Goal: Information Seeking & Learning: Find specific fact

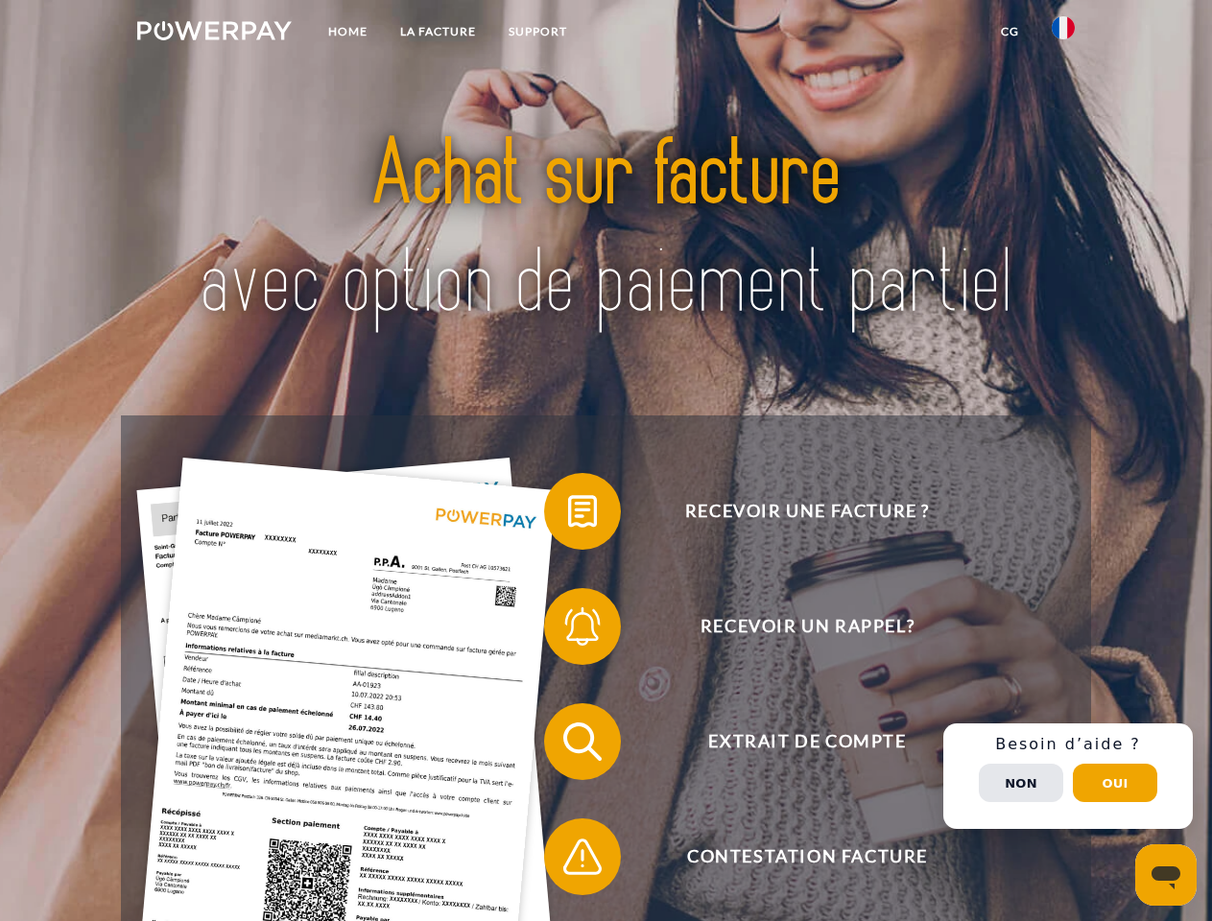
click at [214, 34] on img at bounding box center [214, 30] width 155 height 19
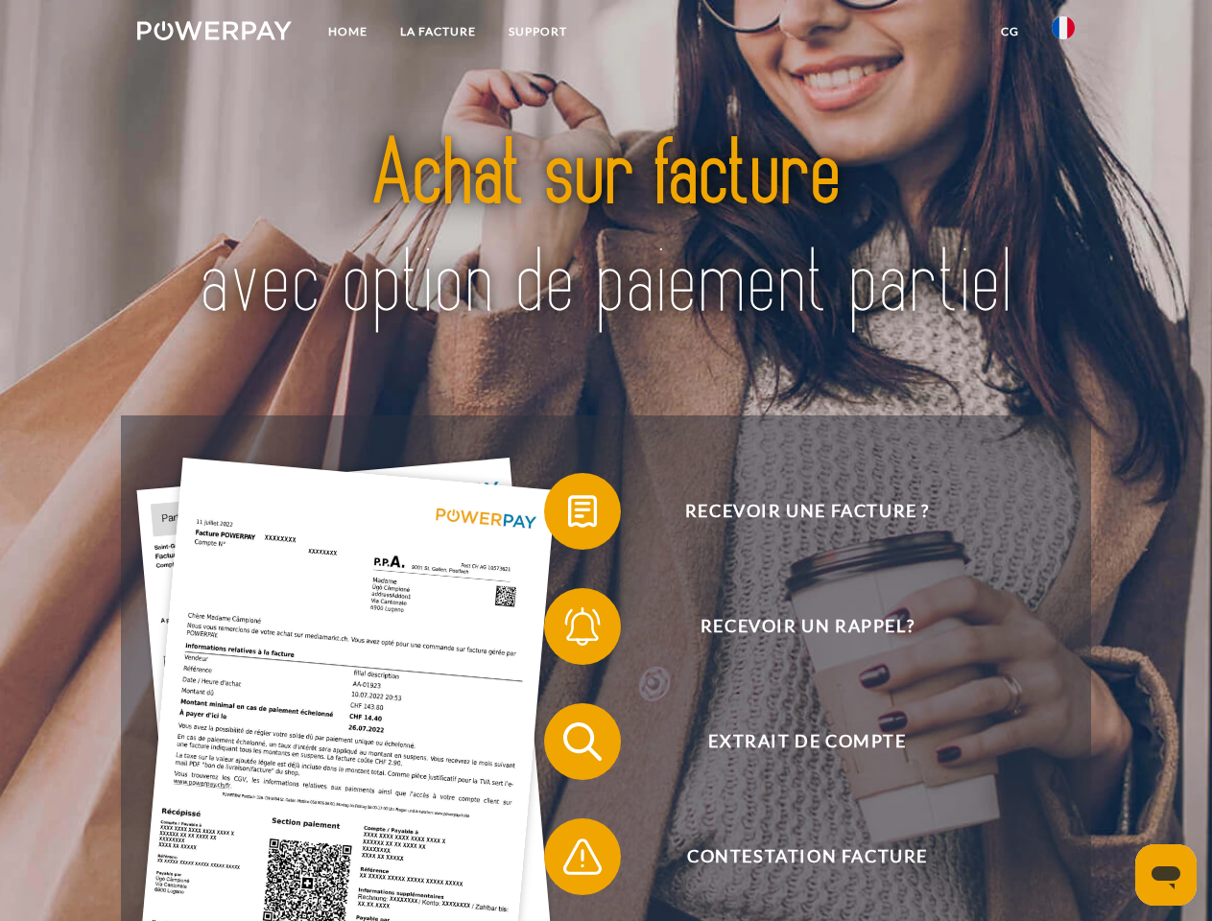
click at [1063, 34] on img at bounding box center [1063, 27] width 23 height 23
click at [1010, 32] on link "CG" at bounding box center [1010, 31] width 51 height 35
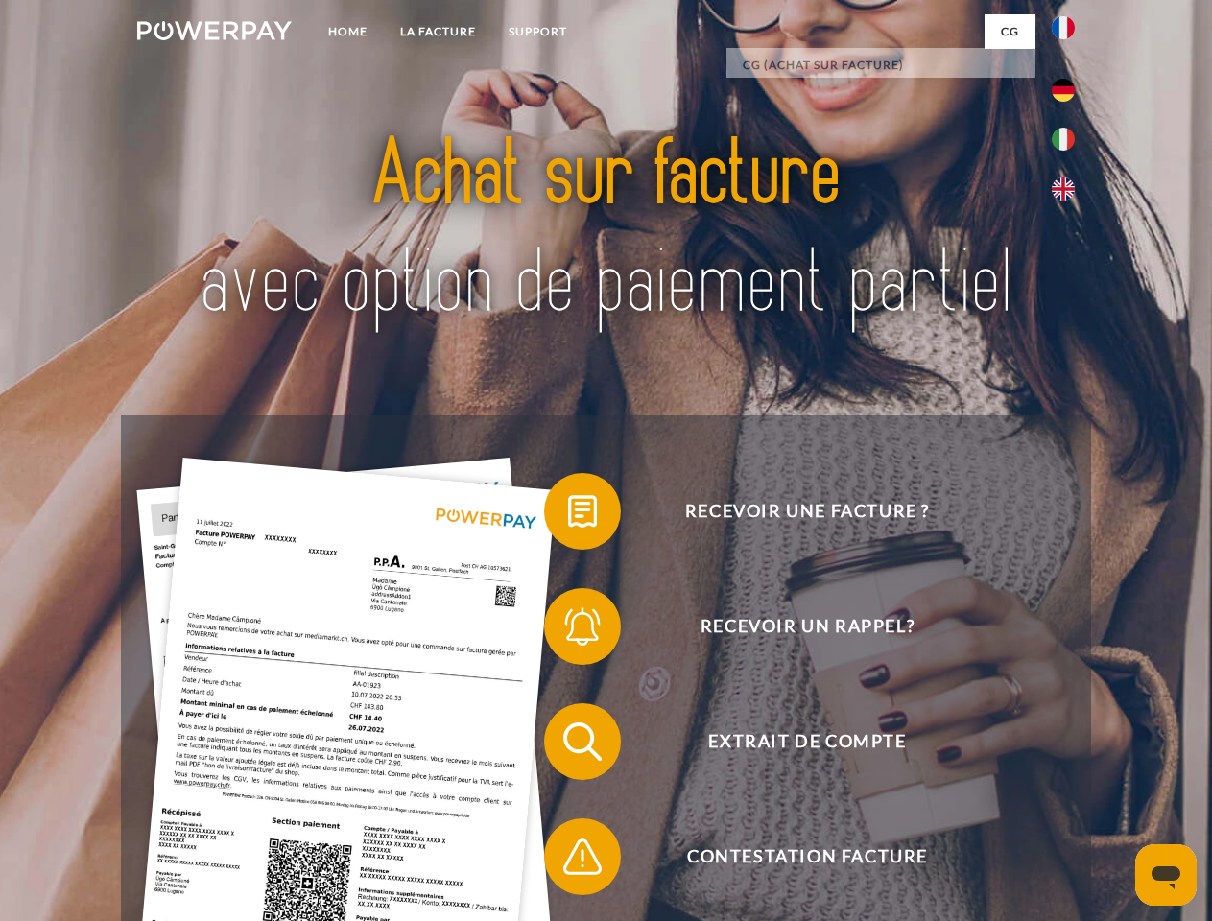
click at [568, 515] on span at bounding box center [554, 512] width 96 height 96
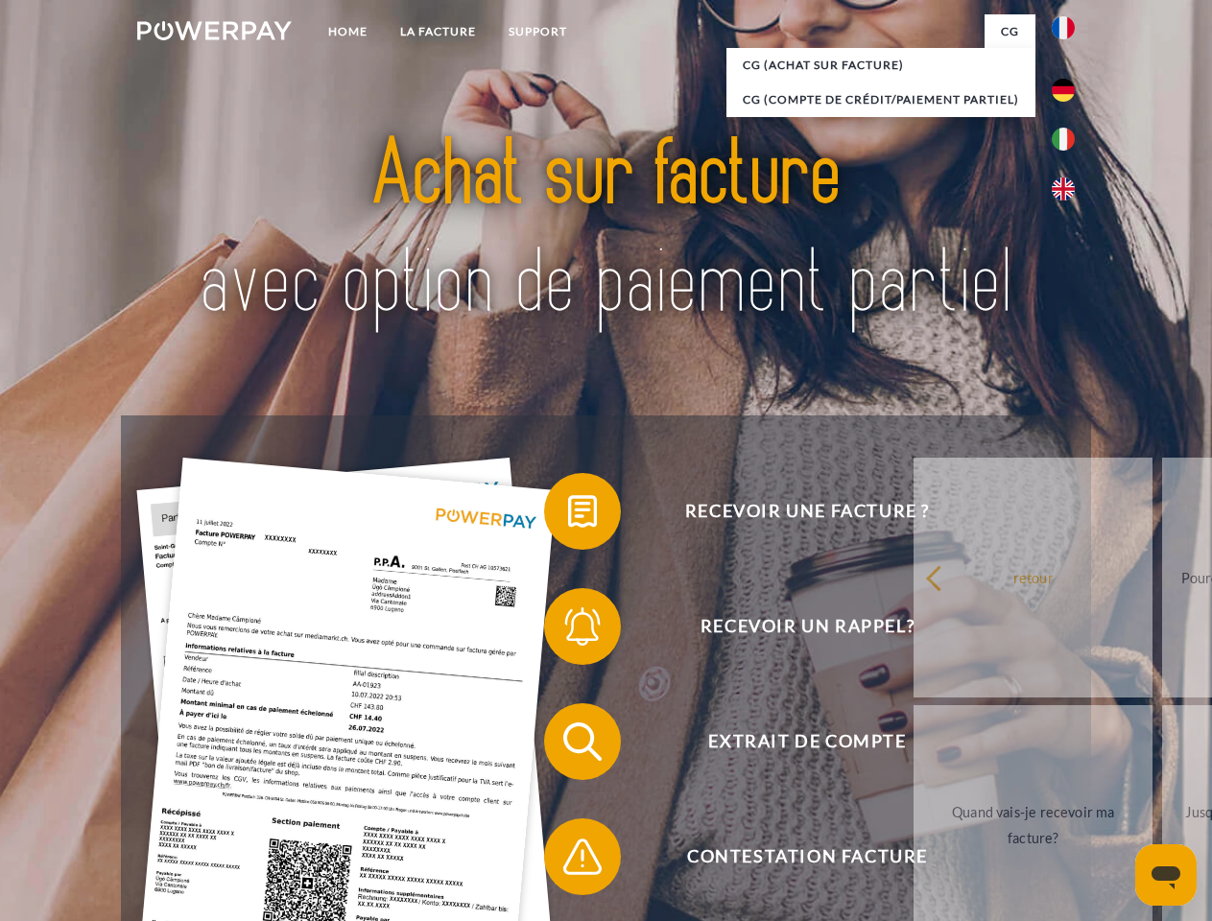
click at [568, 631] on div "Recevoir une facture ? Recevoir un rappel? Extrait de compte retour" at bounding box center [605, 800] width 969 height 768
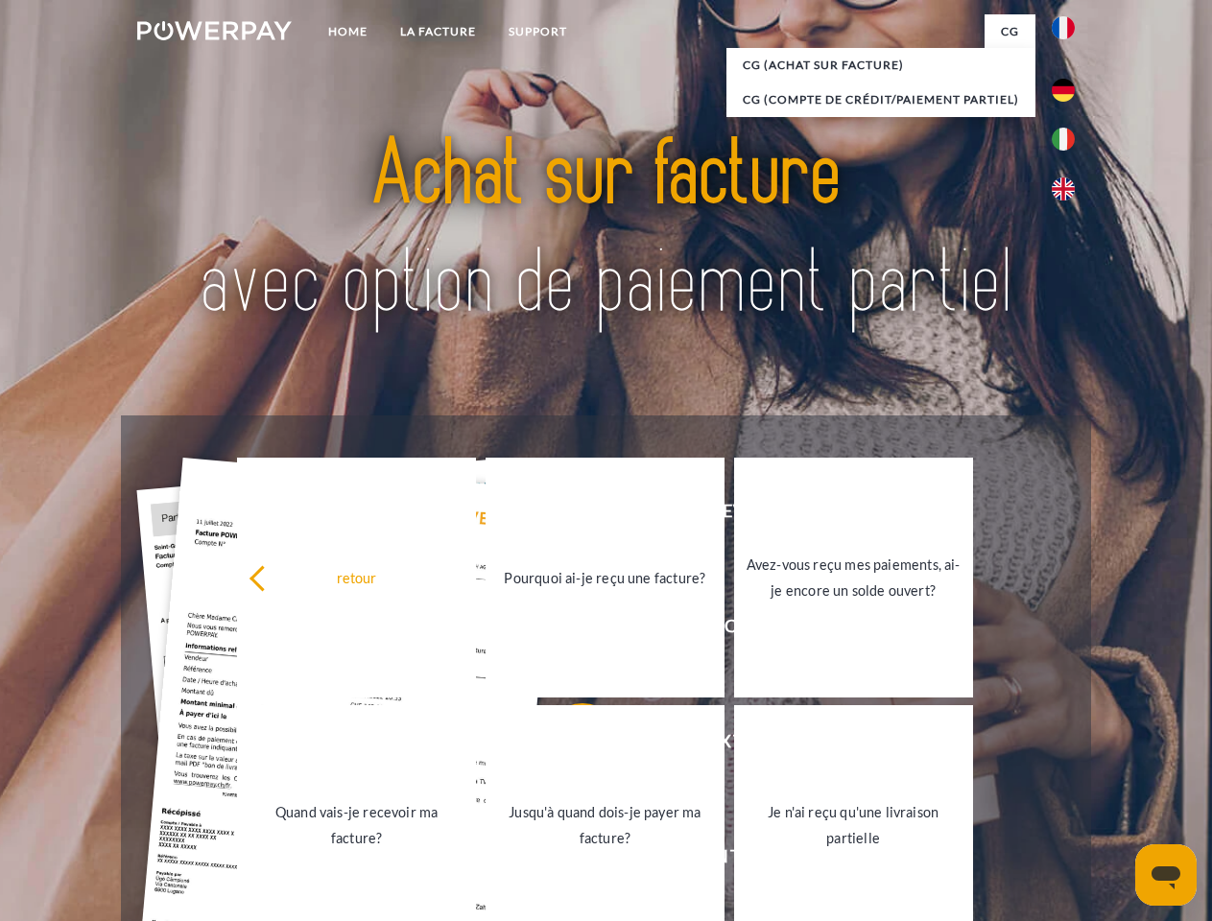
click at [568, 746] on link "Jusqu'à quand dois-je payer ma facture?" at bounding box center [605, 825] width 239 height 240
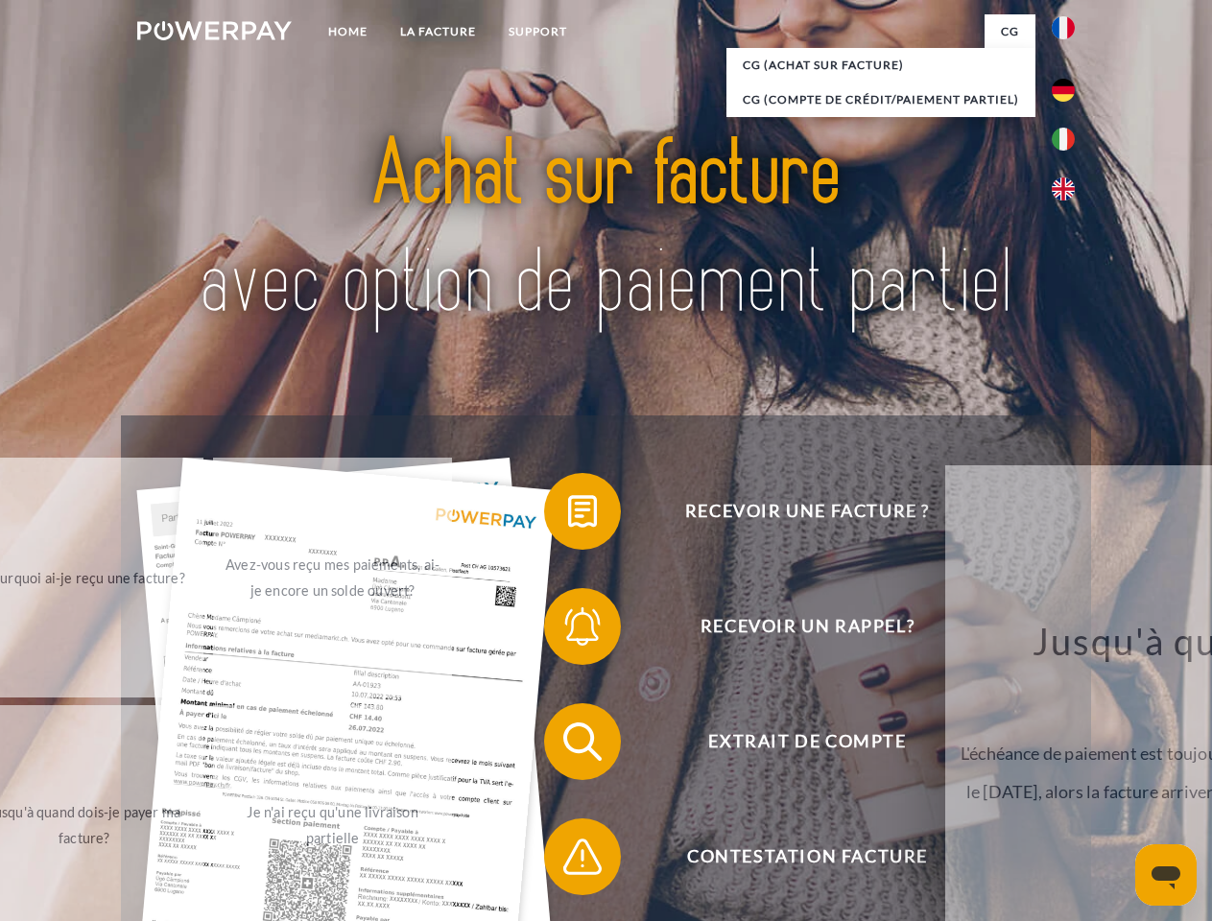
click at [568, 861] on span at bounding box center [554, 857] width 96 height 96
click at [1068, 776] on div "Recevoir une facture ? Recevoir un rappel? Extrait de compte retour" at bounding box center [605, 800] width 969 height 768
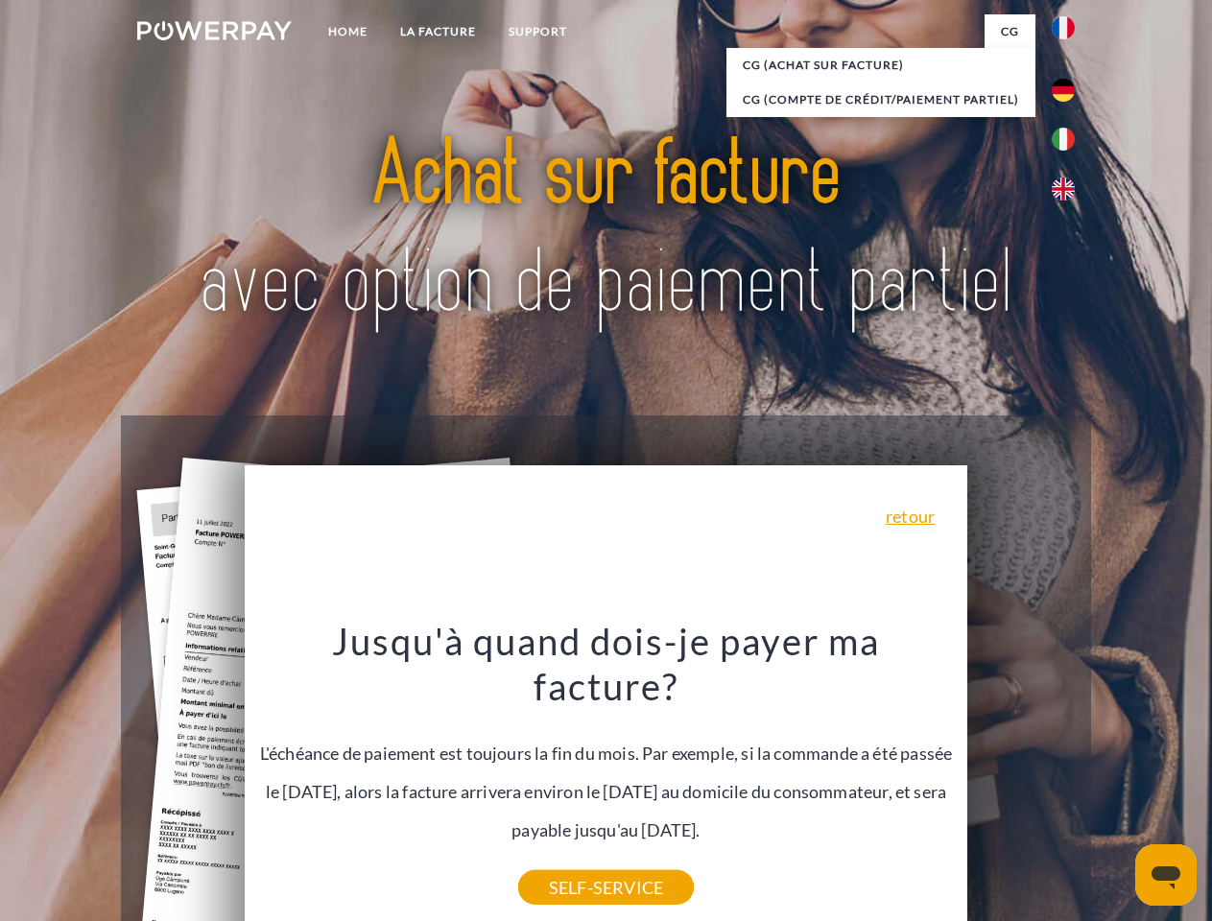
click at [1021, 780] on span "Extrait de compte" at bounding box center [807, 742] width 470 height 77
click at [1115, 783] on header "Home LA FACTURE Support" at bounding box center [606, 662] width 1212 height 1325
